Goal: Communication & Community: Answer question/provide support

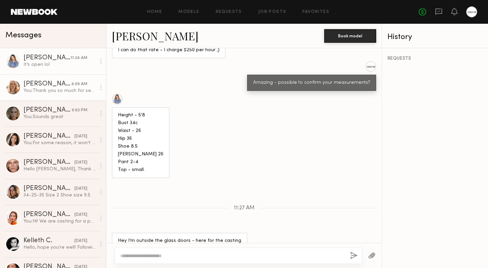
click at [70, 92] on div "You: Thank you so much for sending over the self-tape! We’ve completed casting …" at bounding box center [59, 91] width 72 height 6
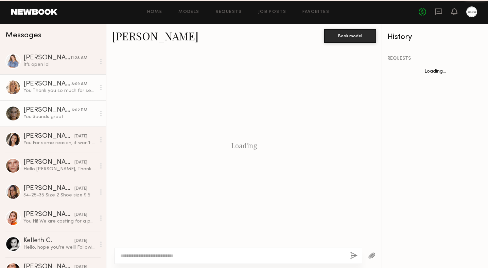
scroll to position [719, 0]
click at [61, 118] on div "You: Sounds great" at bounding box center [59, 117] width 72 height 6
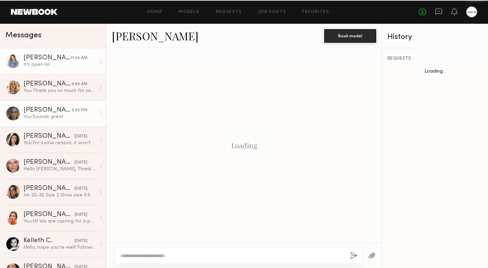
scroll to position [355, 0]
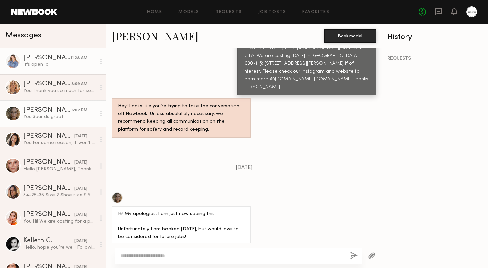
click at [68, 67] on div "It’s open lol" at bounding box center [59, 64] width 72 height 6
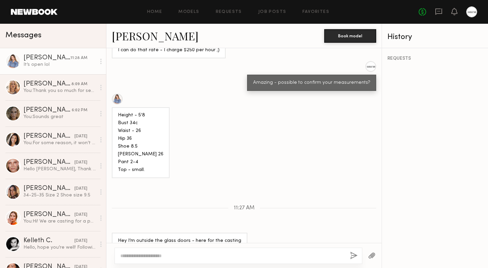
click at [127, 32] on link "[PERSON_NAME]" at bounding box center [155, 36] width 87 height 15
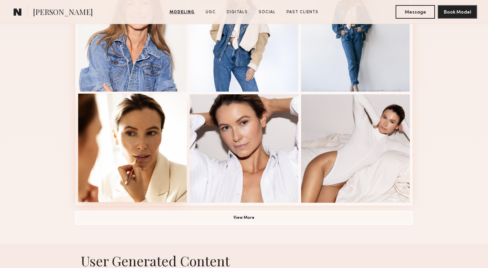
scroll to position [464, 0]
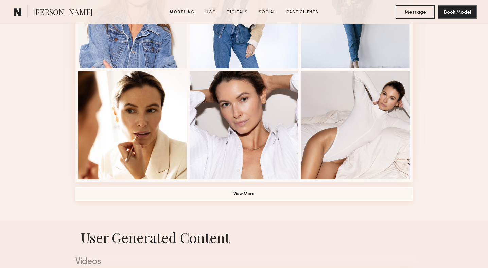
click at [262, 198] on button "View More" at bounding box center [243, 194] width 337 height 14
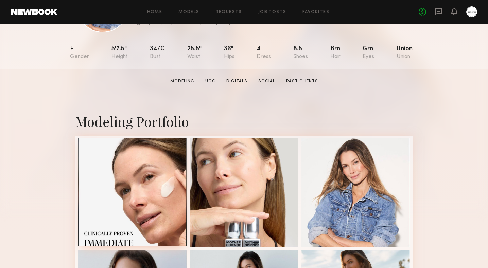
scroll to position [61, 0]
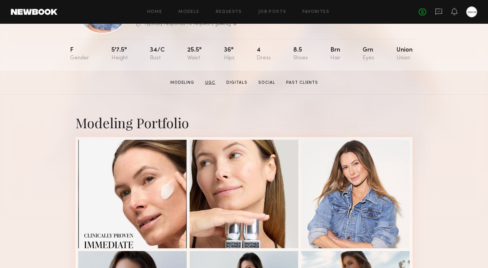
click at [212, 82] on link "UGC" at bounding box center [210, 83] width 16 height 6
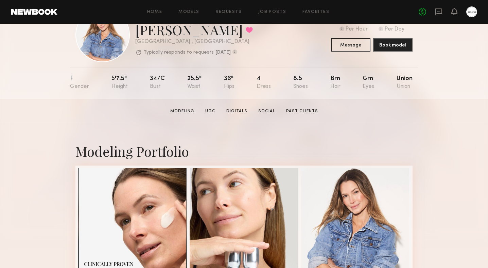
scroll to position [34, 0]
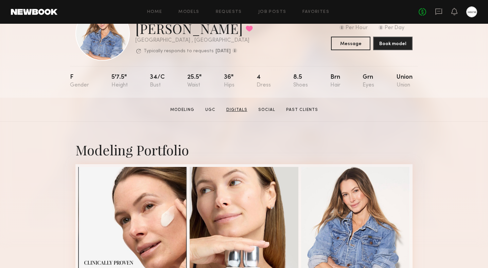
click at [241, 110] on link "Digitals" at bounding box center [236, 110] width 26 height 6
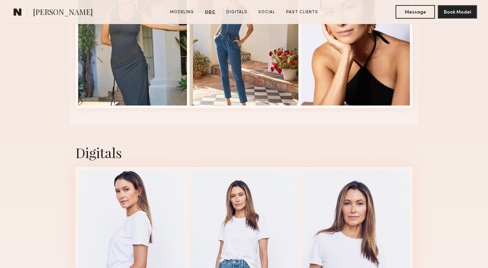
scroll to position [0, 0]
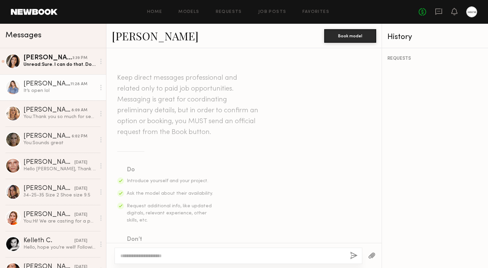
scroll to position [611, 0]
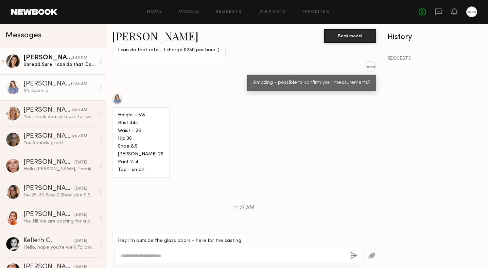
click at [51, 69] on link "[PERSON_NAME] 3:39 PM Unread: Sure. I can do that. Do you need editing or just …" at bounding box center [53, 61] width 106 height 26
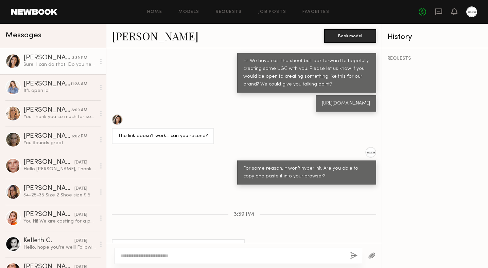
scroll to position [538, 0]
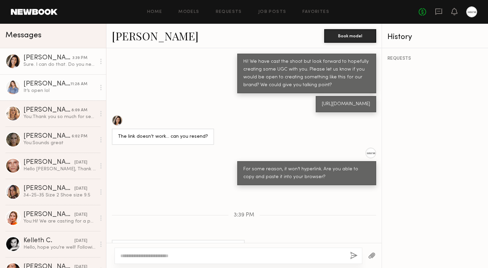
click at [50, 84] on div "Kyna L." at bounding box center [46, 84] width 47 height 7
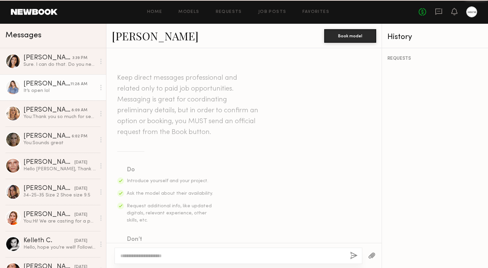
scroll to position [611, 0]
